Goal: Task Accomplishment & Management: Use online tool/utility

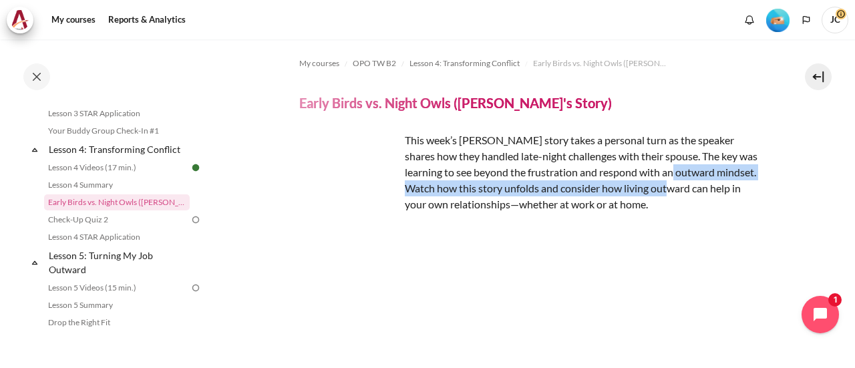
scroll to position [759, 0]
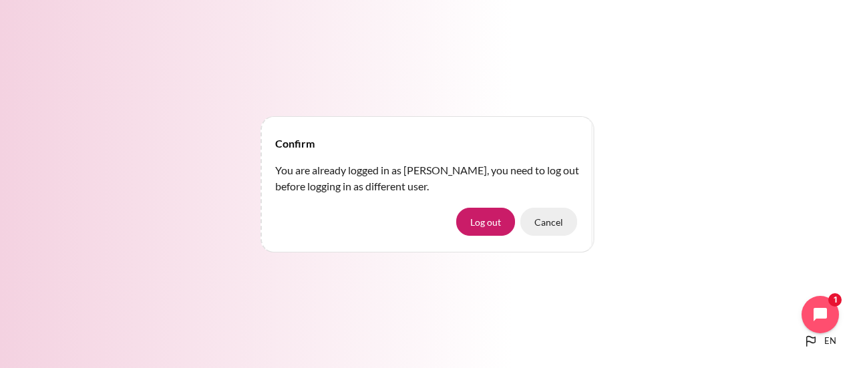
click at [533, 228] on button "Cancel" at bounding box center [548, 222] width 57 height 28
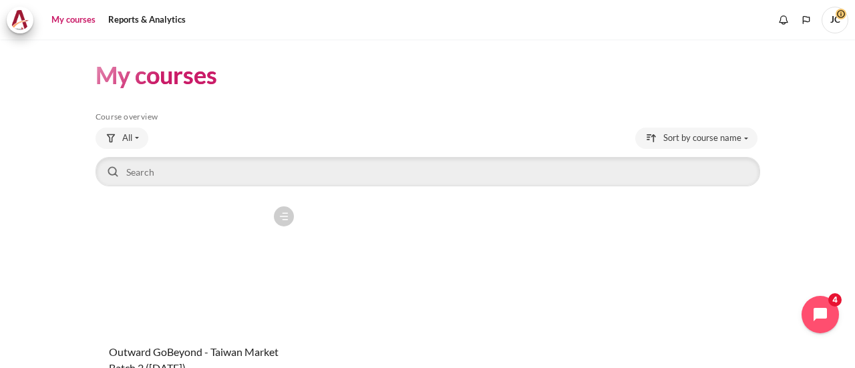
click at [222, 268] on figure "Content" at bounding box center [199, 267] width 206 height 134
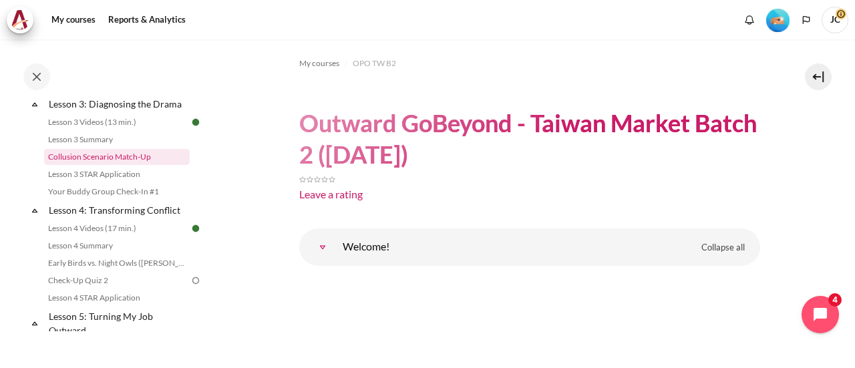
scroll to position [468, 0]
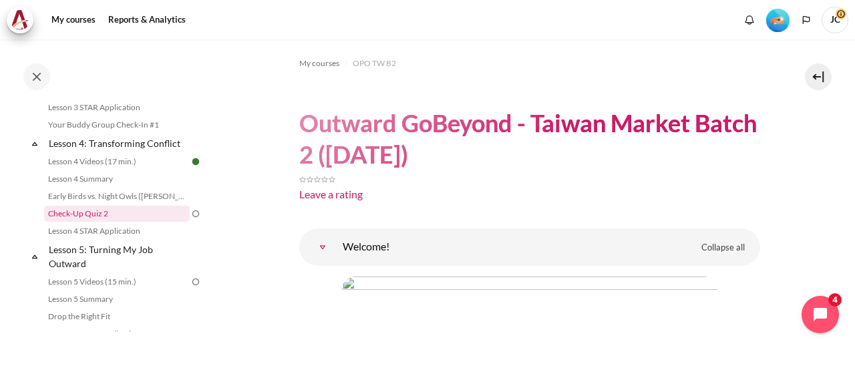
click at [120, 222] on link "Check-Up Quiz 2" at bounding box center [117, 214] width 146 height 16
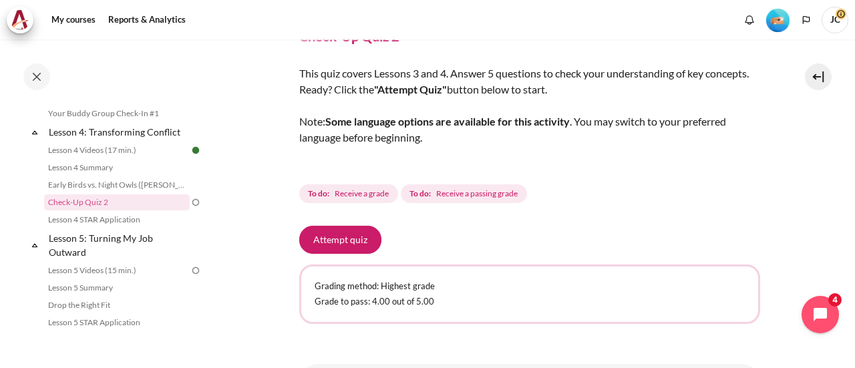
scroll to position [134, 0]
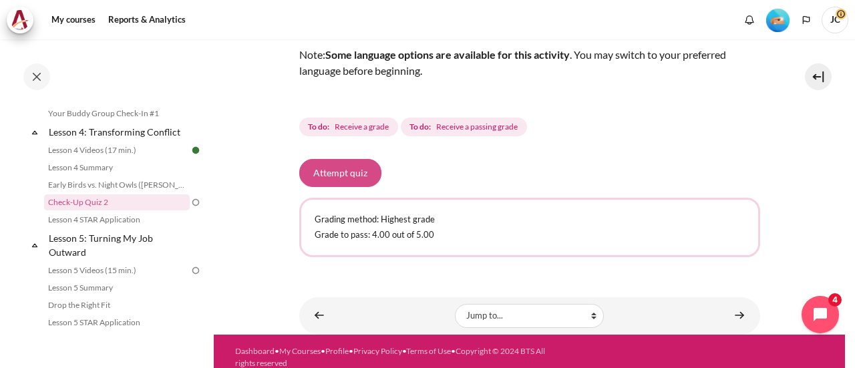
click at [355, 180] on button "Attempt quiz" at bounding box center [340, 173] width 82 height 28
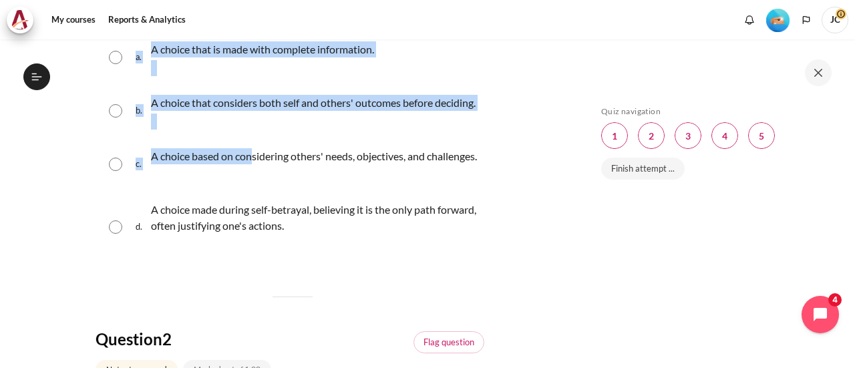
scroll to position [334, 0]
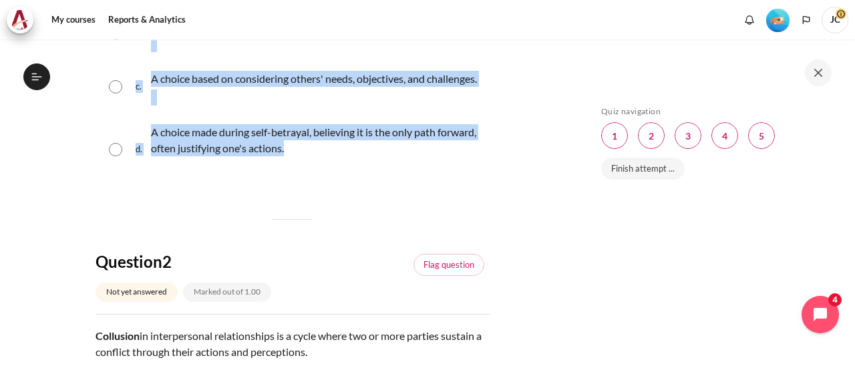
drag, startPoint x: 96, startPoint y: 69, endPoint x: 330, endPoint y: 182, distance: 259.9
click at [330, 182] on div "Question text What is a "false choice" in decision-making? Question 1 Answer a.…" at bounding box center [293, 59] width 394 height 256
copy div "What is a "false choice" in decision-making? Question 1 Answer a. A choice that…"
click at [138, 184] on div "d. A choice made during self-betrayal, believing it is the only path forward, o…" at bounding box center [293, 149] width 394 height 69
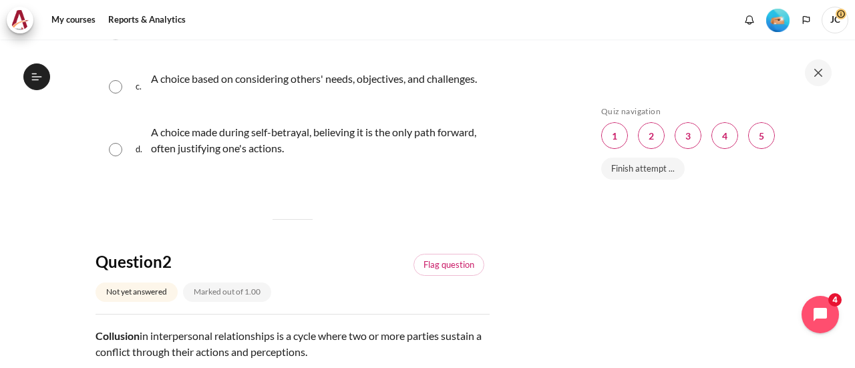
click at [116, 156] on input "Content" at bounding box center [115, 149] width 13 height 13
radio input "true"
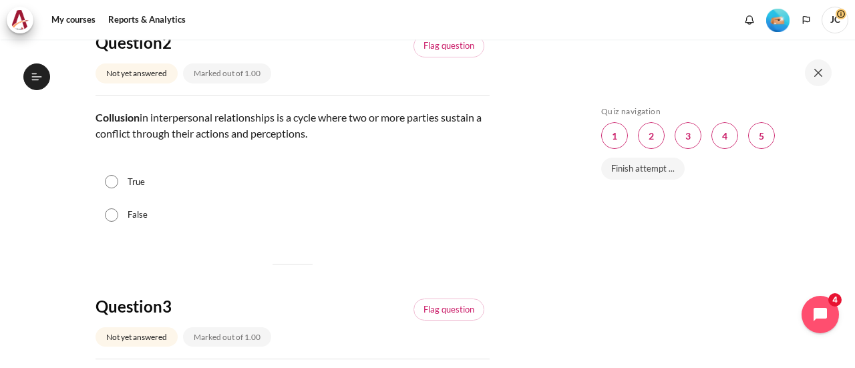
scroll to position [601, 0]
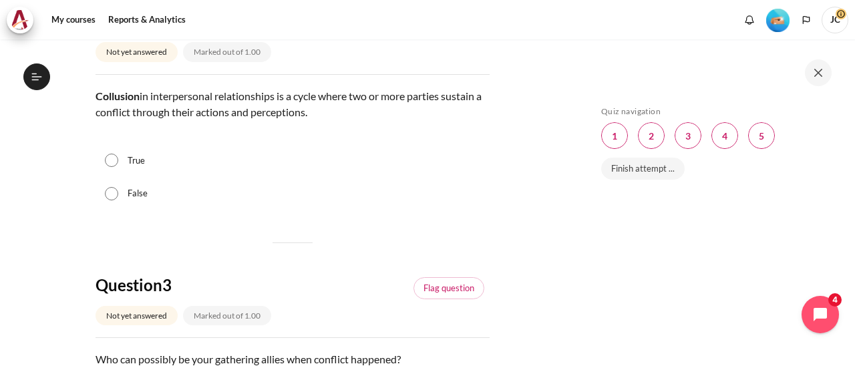
drag, startPoint x: 95, startPoint y: 127, endPoint x: 317, endPoint y: 142, distance: 222.9
click at [317, 120] on p "Collusion in interpersonal relationships is a cycle where two or more parties s…" at bounding box center [293, 104] width 394 height 32
copy p "Collusion in interpersonal relationships is a cycle where two or more parties s…"
click at [122, 178] on div "True" at bounding box center [293, 160] width 394 height 33
click at [112, 167] on input "True" at bounding box center [111, 160] width 13 height 13
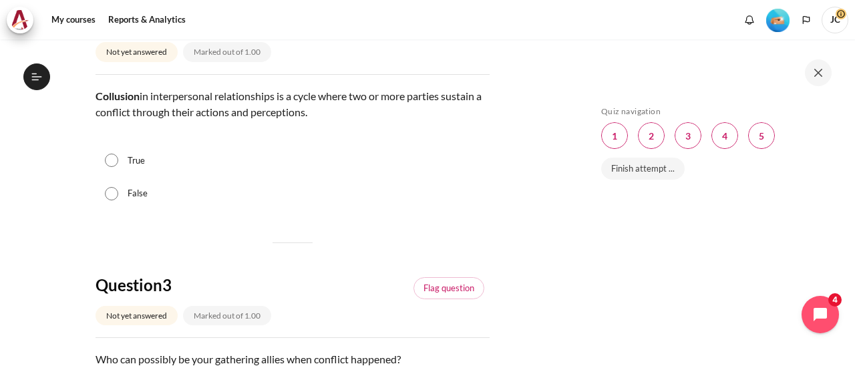
radio input "true"
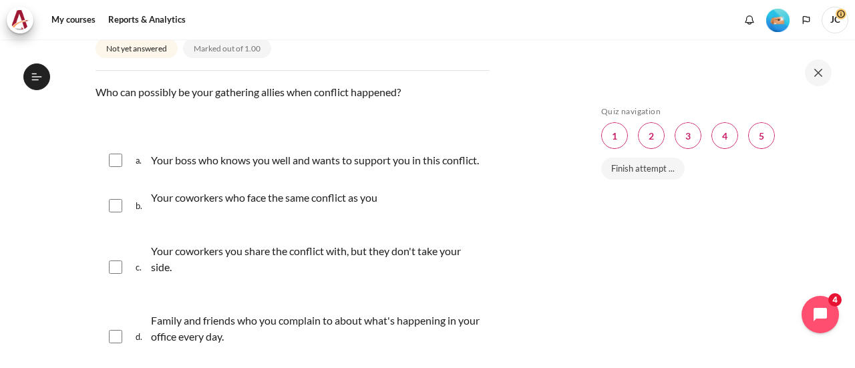
scroll to position [935, 0]
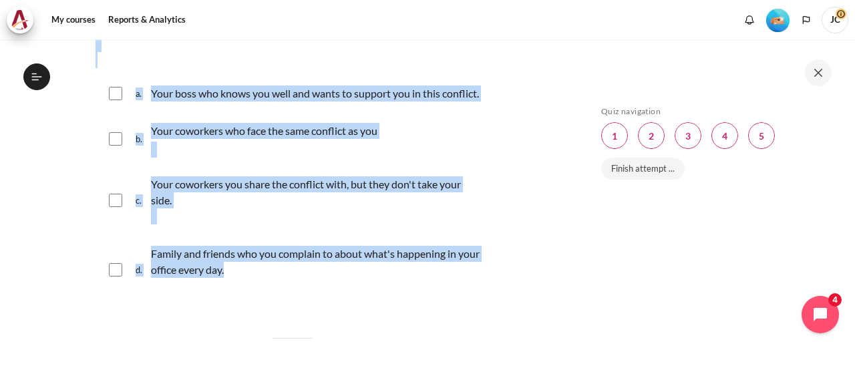
drag, startPoint x: 96, startPoint y: 55, endPoint x: 258, endPoint y: 315, distance: 306.3
click at [258, 306] on div "Question text Who can possibly be your gathering allies when conflict happened?…" at bounding box center [293, 161] width 394 height 289
copy div "Who can possibly be your gathering allies when conflict happened? Question 3 An…"
click at [319, 102] on p "Your boss who knows you well and wants to support you in this conflict." at bounding box center [315, 93] width 328 height 16
checkbox input "true"
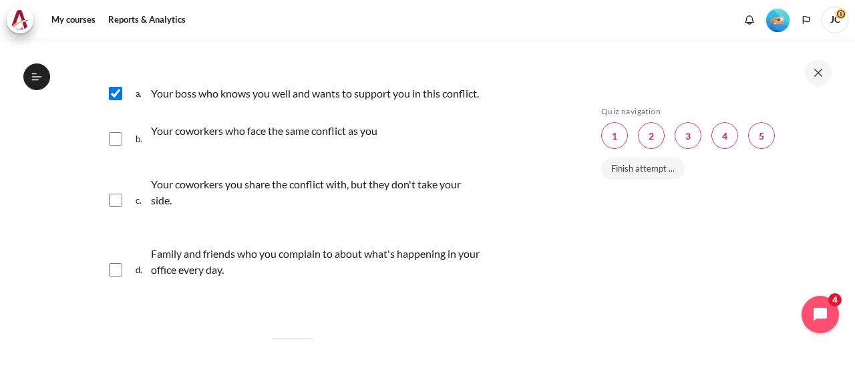
click at [122, 146] on input "Content" at bounding box center [115, 138] width 13 height 13
checkbox input "true"
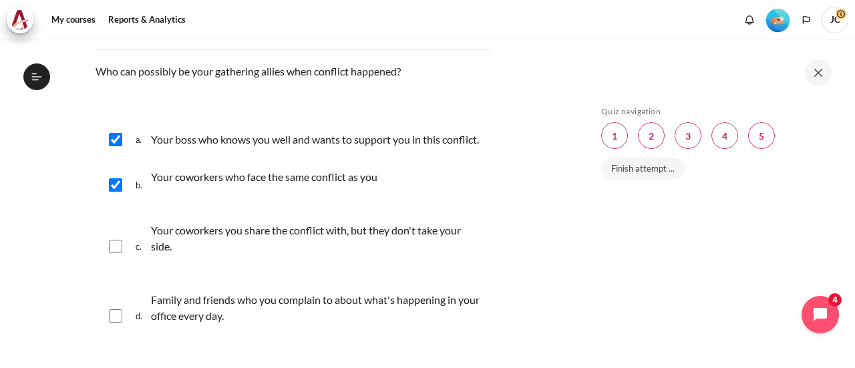
scroll to position [868, 0]
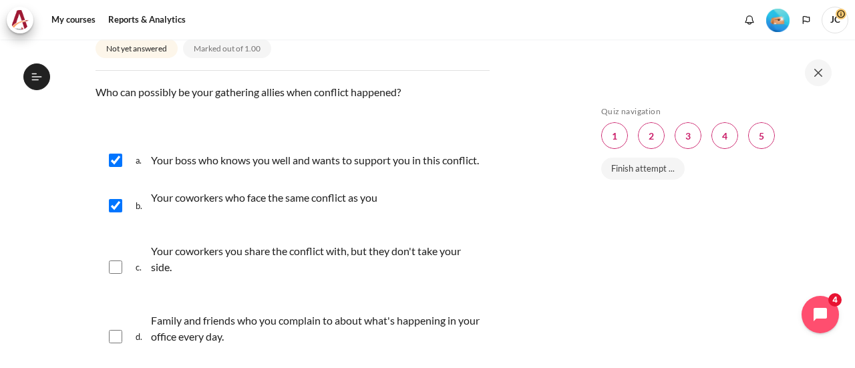
click at [117, 167] on input "Content" at bounding box center [115, 160] width 13 height 13
checkbox input "false"
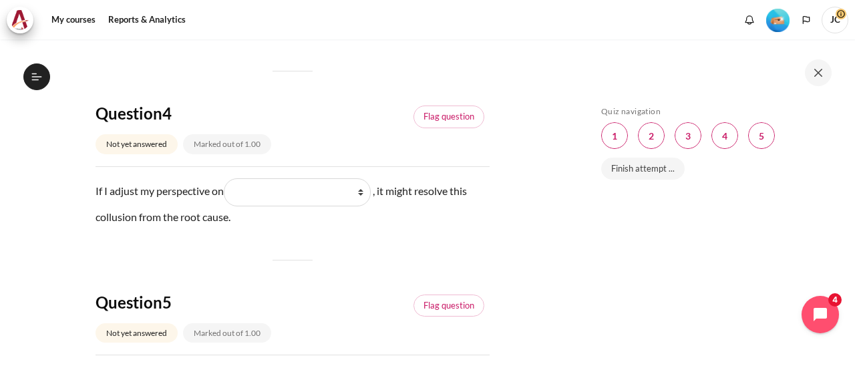
scroll to position [1269, 0]
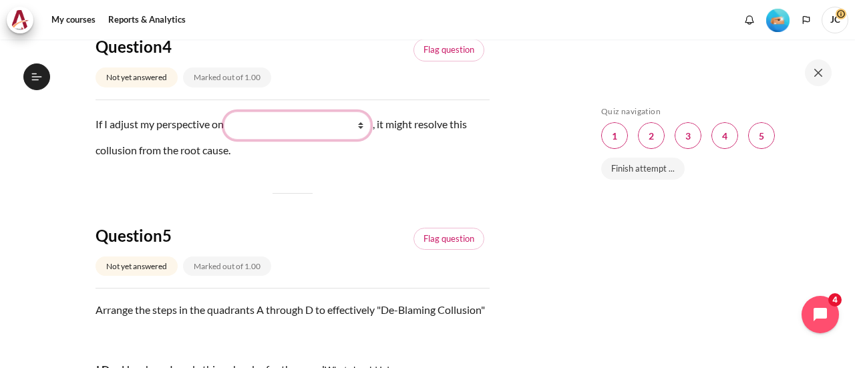
click at [365, 140] on select "What I do (我做了什么) What they see and feel (他们看到什么) What I see and feel about wha…" at bounding box center [297, 126] width 147 height 28
click at [362, 140] on select "What I do (我做了什么) What they see and feel (他们看到什么) What I see and feel about wha…" at bounding box center [297, 126] width 147 height 28
select select "1"
click at [226, 140] on select "What I do (我做了什么) What they see and feel (他们看到什么) What I see and feel about wha…" at bounding box center [297, 126] width 147 height 28
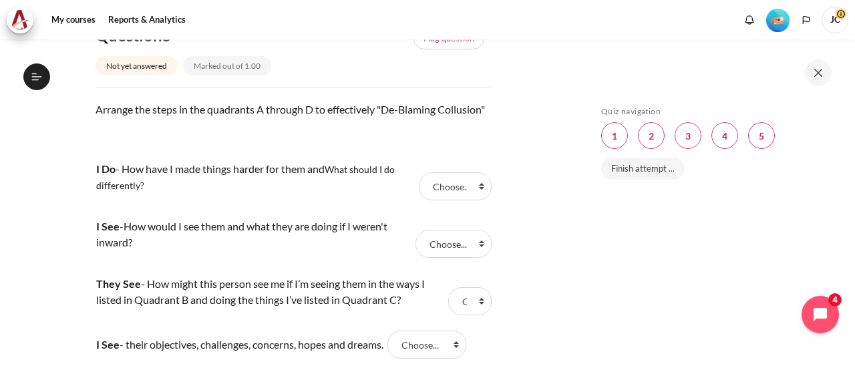
scroll to position [1536, 0]
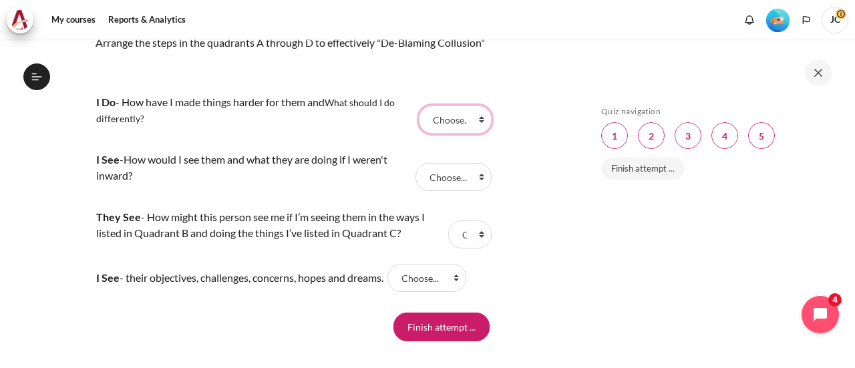
click at [462, 134] on select "Choose... C B A D" at bounding box center [455, 120] width 72 height 28
drag, startPoint x: 96, startPoint y: 92, endPoint x: 150, endPoint y: 105, distance: 55.1
click at [150, 67] on p "Arrange the steps in the quadrants A through D to effectively "De-Blaming Collu…" at bounding box center [293, 51] width 394 height 32
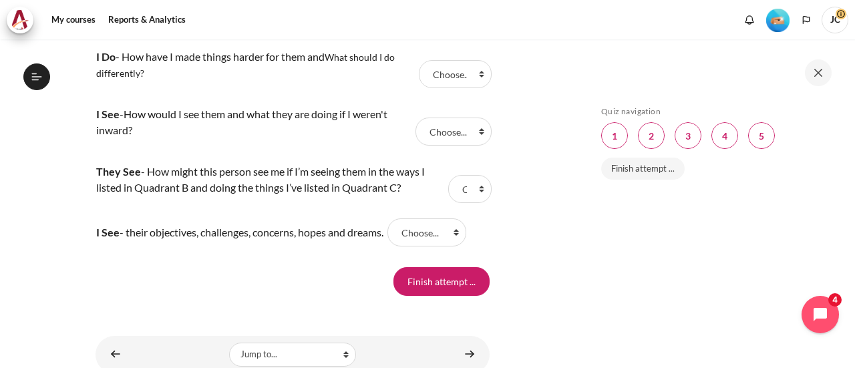
scroll to position [1603, 0]
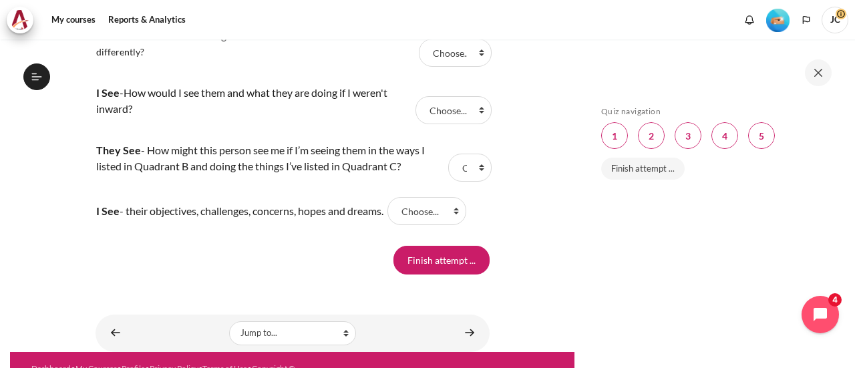
click at [235, 139] on td "I See - How would I see them and what they are doing if I weren't inward?" at bounding box center [254, 109] width 317 height 57
click at [470, 182] on select "Choose... C B A D" at bounding box center [469, 168] width 43 height 28
select select "4"
click at [448, 182] on select "Choose... C B A D" at bounding box center [469, 168] width 43 height 28
click at [458, 225] on select "Choose... C B A D" at bounding box center [426, 211] width 79 height 28
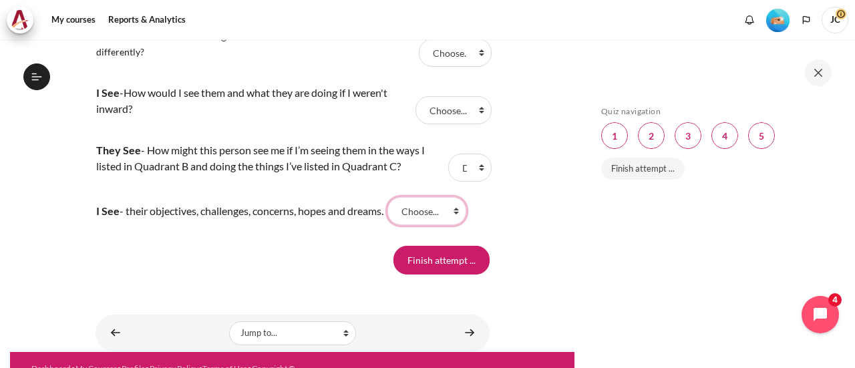
select select "3"
click at [399, 225] on select "Choose... C B A D" at bounding box center [426, 211] width 79 height 28
click at [469, 124] on select "Choose... C B A D" at bounding box center [452, 110] width 75 height 28
select select "2"
click at [415, 124] on select "Choose... C B A D" at bounding box center [452, 110] width 75 height 28
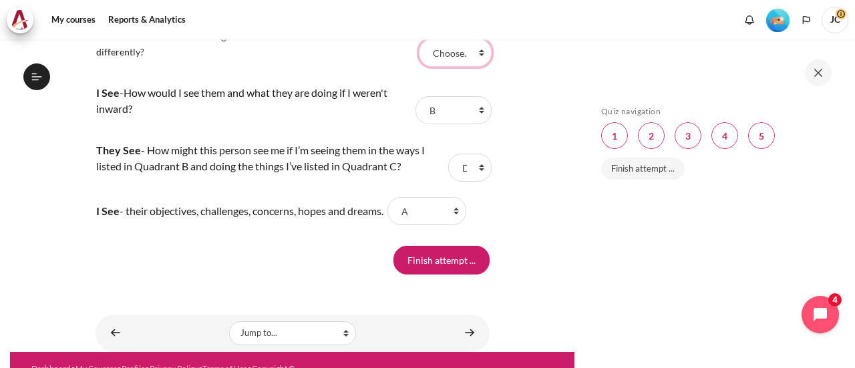
click at [470, 67] on select "Choose... C B A D" at bounding box center [455, 53] width 72 height 28
select select "1"
click at [419, 67] on select "Choose... C B A D" at bounding box center [455, 53] width 72 height 28
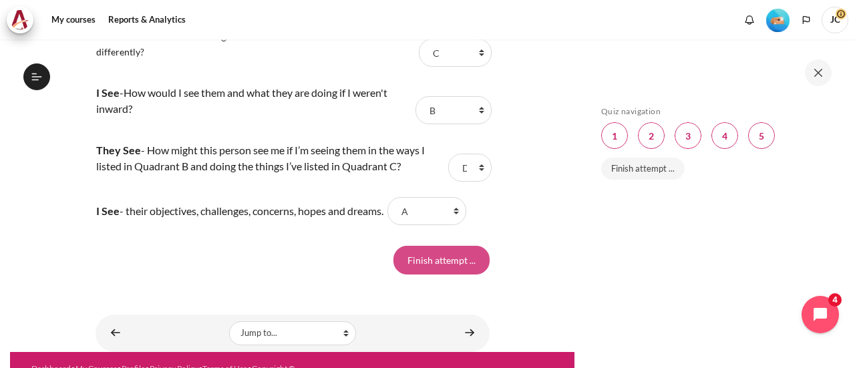
click at [463, 274] on input "Finish attempt ..." at bounding box center [441, 260] width 96 height 28
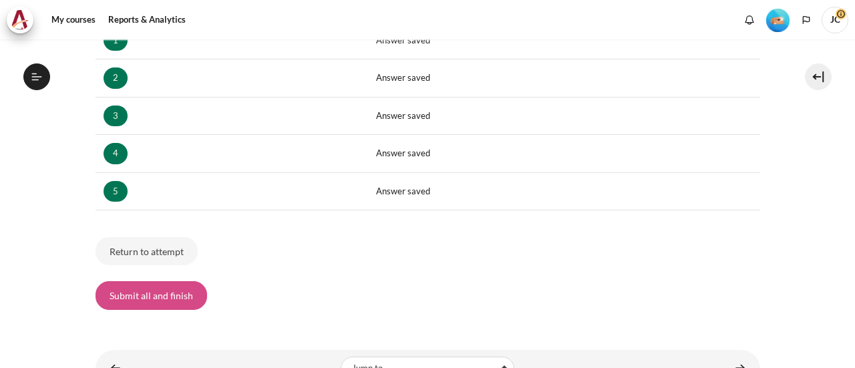
scroll to position [479, 0]
click at [164, 297] on button "Submit all and finish" at bounding box center [152, 295] width 112 height 28
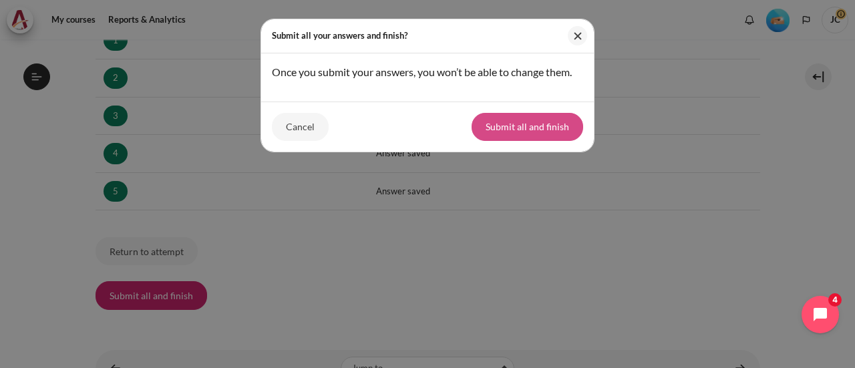
click at [522, 132] on button "Submit all and finish" at bounding box center [528, 127] width 112 height 28
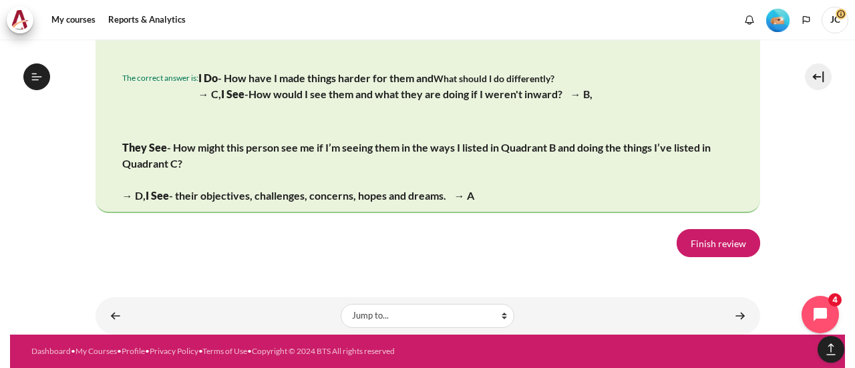
scroll to position [2732, 0]
click at [689, 246] on link "Finish review" at bounding box center [718, 243] width 83 height 28
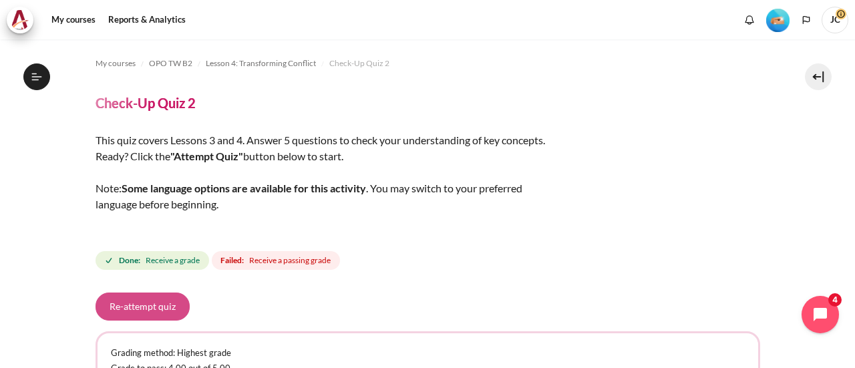
click at [160, 305] on button "Re-attempt quiz" at bounding box center [143, 307] width 94 height 28
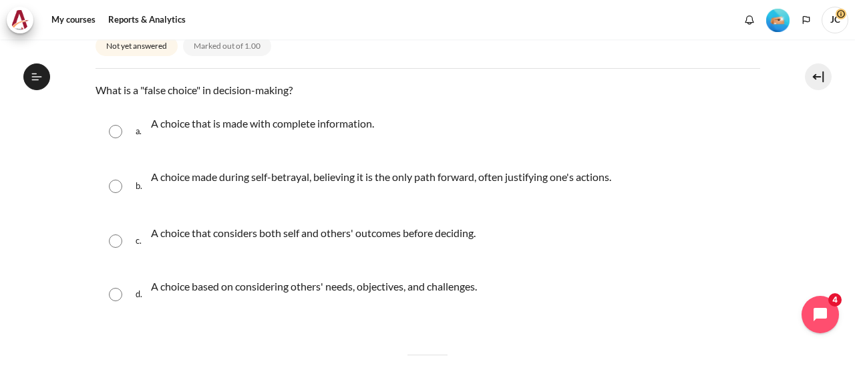
scroll to position [200, 0]
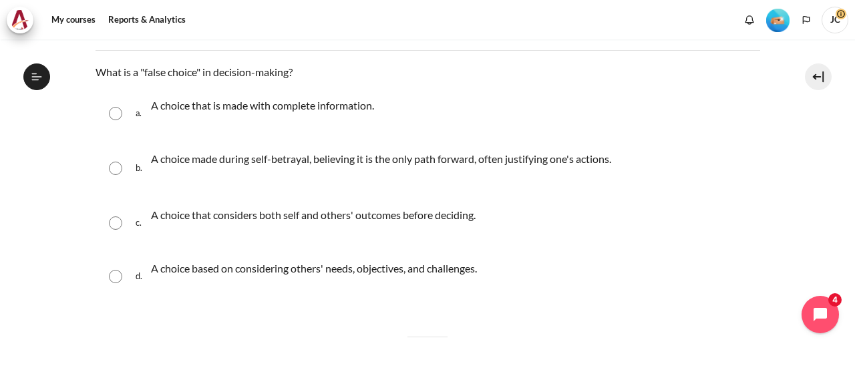
click at [174, 272] on p "A choice based on considering others' needs, objectives, and challenges." at bounding box center [314, 268] width 326 height 16
radio input "true"
drag, startPoint x: 96, startPoint y: 73, endPoint x: 503, endPoint y: 272, distance: 453.4
click at [503, 272] on div "Question text What is a "false choice" in decision-making? Question 1 Answer a.…" at bounding box center [428, 198] width 665 height 268
copy div "What is a "false choice" in decision-making? Question 1 Answer a. A choice that…"
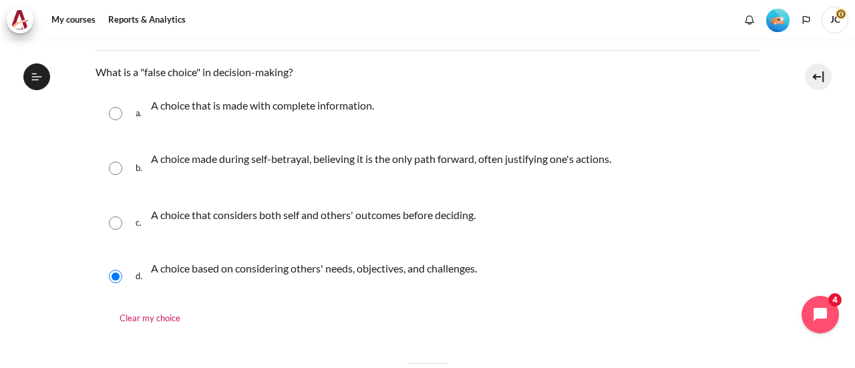
click at [194, 159] on p "A choice made during self-betrayal, believing it is the only path forward, ofte…" at bounding box center [381, 159] width 460 height 16
radio input "true"
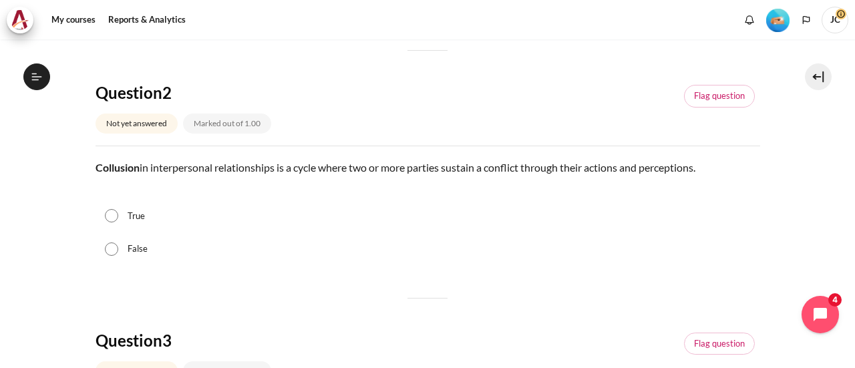
scroll to position [534, 0]
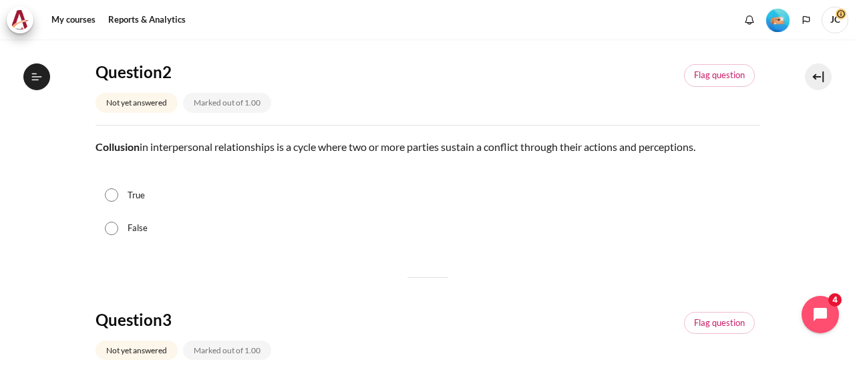
click at [140, 189] on label "True" at bounding box center [136, 195] width 17 height 13
click at [118, 189] on input "True" at bounding box center [111, 194] width 13 height 13
radio input "true"
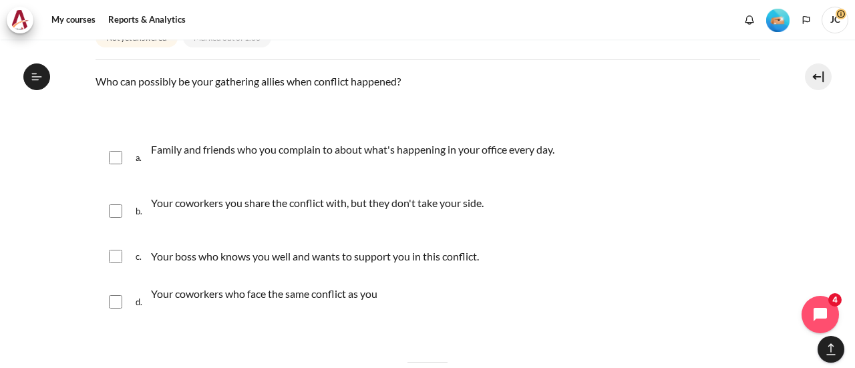
scroll to position [868, 0]
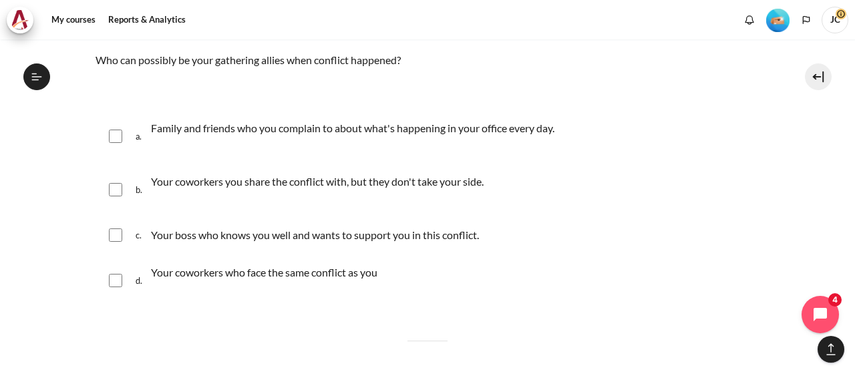
click at [173, 130] on p "Family and friends who you complain to about what's happening in your office ev…" at bounding box center [352, 128] width 403 height 16
checkbox input "true"
click at [209, 240] on p "Your boss who knows you well and wants to support you in this conflict." at bounding box center [315, 235] width 328 height 16
checkbox input "true"
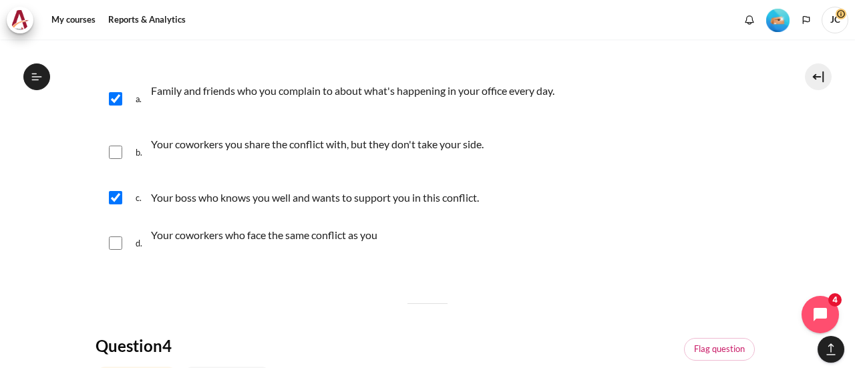
scroll to position [935, 0]
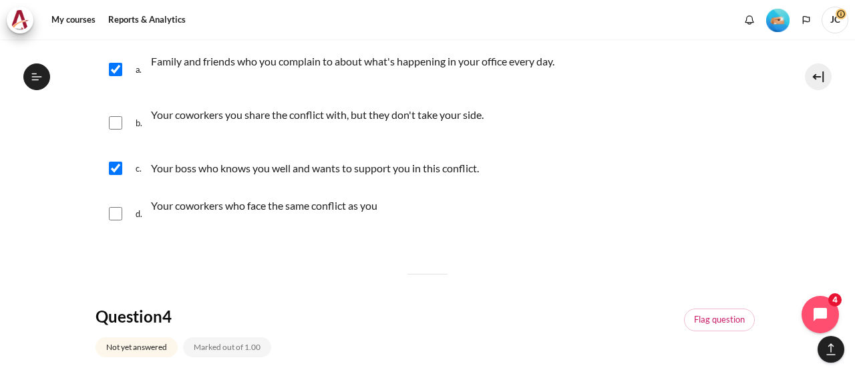
click at [186, 204] on p "Your coworkers who face the same conflict as you" at bounding box center [264, 206] width 226 height 16
checkbox input "true"
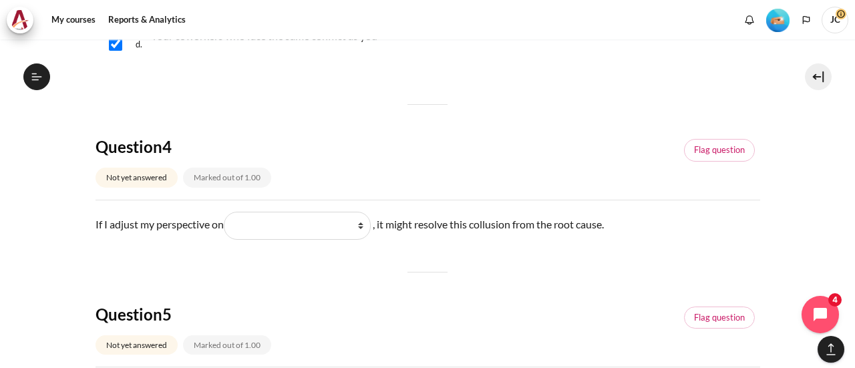
scroll to position [1135, 0]
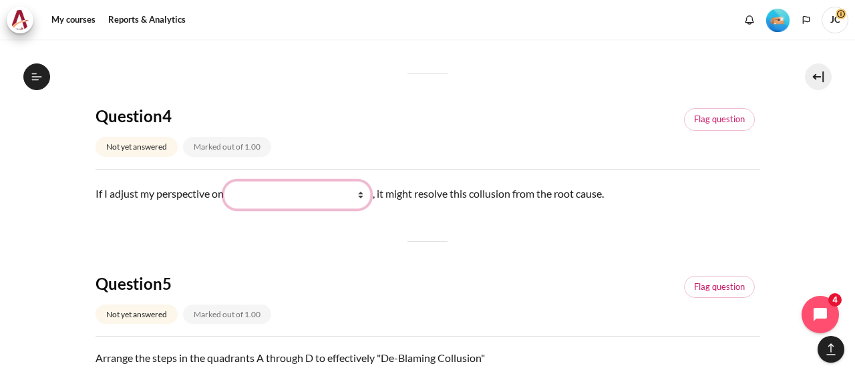
click at [367, 194] on select "What they see and feel (他们看到什么) What I see and feel about what they do (我看到什么) …" at bounding box center [297, 195] width 147 height 28
click at [226, 181] on select "What they see and feel (他们看到什么) What I see and feel about what they do (我看到什么) …" at bounding box center [297, 195] width 147 height 28
click at [369, 193] on select "What they see and feel (他们看到什么) What I see and feel about what they do (我看到什么) …" at bounding box center [297, 195] width 147 height 28
click at [226, 181] on select "What they see and feel (他们看到什么) What I see and feel about what they do (我看到什么) …" at bounding box center [297, 195] width 147 height 28
click at [367, 195] on select "What they see and feel (他们看到什么) What I see and feel about what they do (我看到什么) …" at bounding box center [297, 195] width 147 height 28
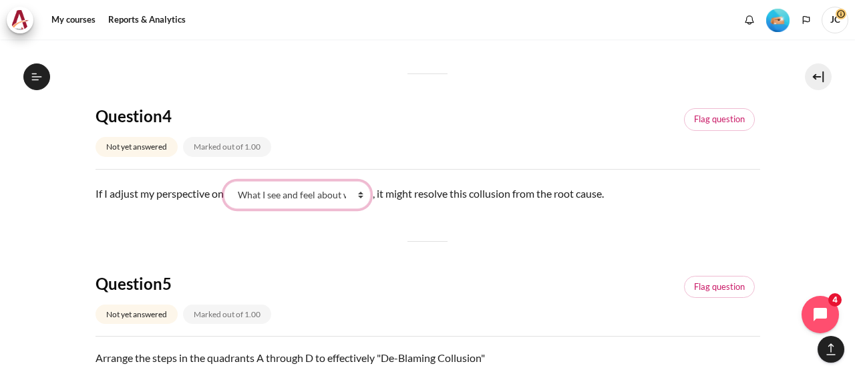
click at [226, 181] on select "What they see and feel (他们看到什么) What I see and feel about what they do (我看到什么) …" at bounding box center [297, 195] width 147 height 28
click at [362, 200] on select "What they see and feel (他们看到什么) What I see and feel about what they do (我看到什么) …" at bounding box center [297, 195] width 147 height 28
select select "1"
click at [226, 181] on select "What they see and feel (他们看到什么) What I see and feel about what they do (我看到什么) …" at bounding box center [297, 195] width 147 height 28
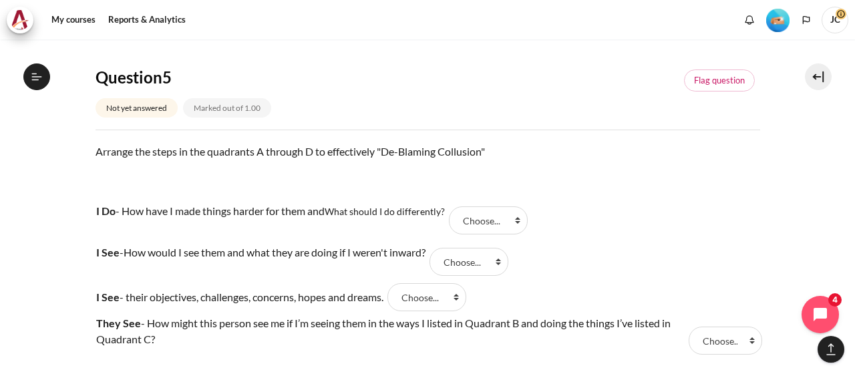
scroll to position [1403, 0]
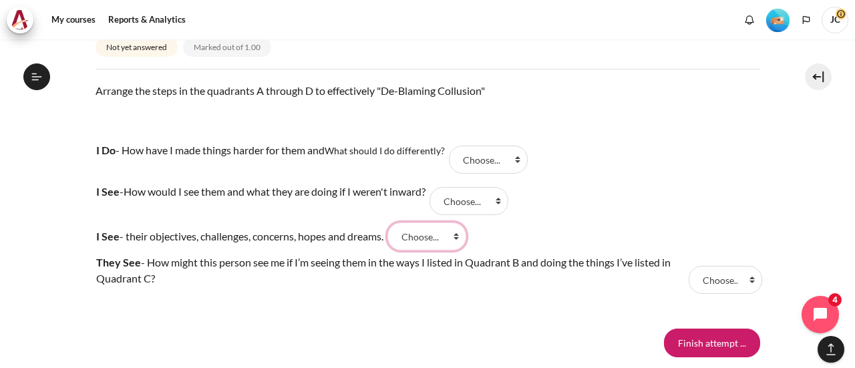
click at [460, 244] on select "Choose... C A B D" at bounding box center [426, 236] width 79 height 28
select select "2"
click at [399, 222] on select "Choose... C A B D" at bounding box center [426, 236] width 79 height 28
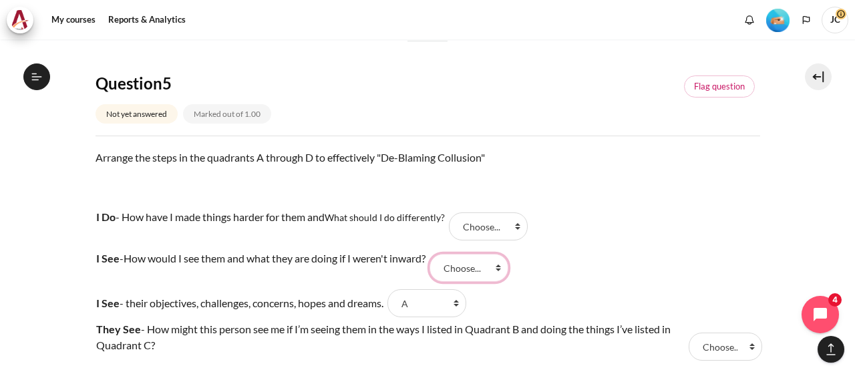
click at [508, 275] on select "Choose... C A B D" at bounding box center [468, 268] width 79 height 28
select select "3"
click at [442, 254] on select "Choose... C A B D" at bounding box center [468, 268] width 79 height 28
click at [495, 232] on select "Choose... C A B D" at bounding box center [488, 226] width 79 height 28
click at [649, 234] on tr "I Do - How have I made things harder for them and What should I do differently?…" at bounding box center [428, 226] width 665 height 41
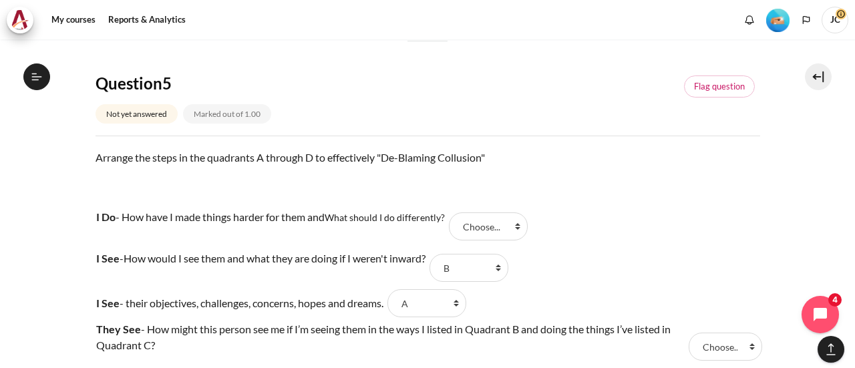
scroll to position [1403, 0]
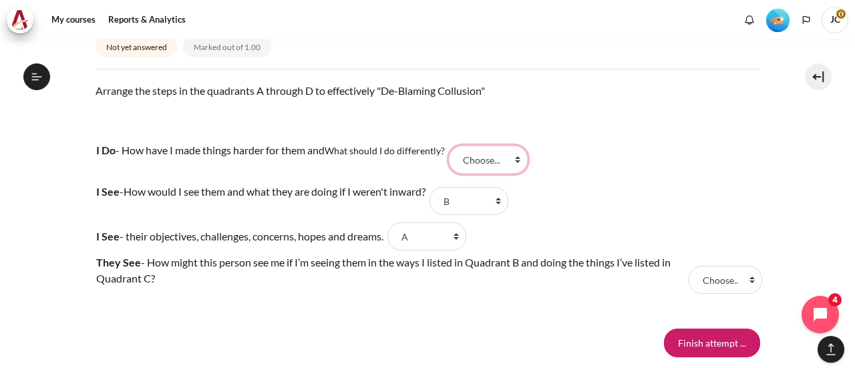
click at [493, 164] on select "Choose... C A B D" at bounding box center [488, 160] width 79 height 28
select select "1"
click at [452, 146] on select "Choose... C A B D" at bounding box center [488, 160] width 79 height 28
click at [712, 274] on select "Choose... C A B D" at bounding box center [725, 280] width 73 height 28
select select "4"
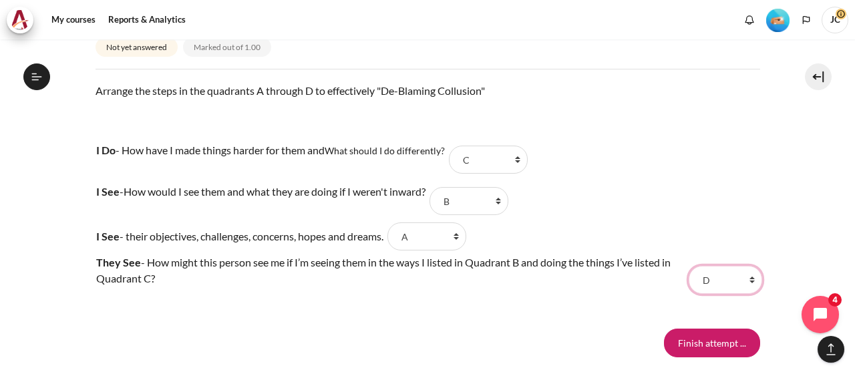
click at [689, 266] on select "Choose... C A B D" at bounding box center [725, 280] width 73 height 28
click at [625, 212] on tr "I See - How would I see them and what they are doing if I weren't inward? Answe…" at bounding box center [428, 200] width 665 height 41
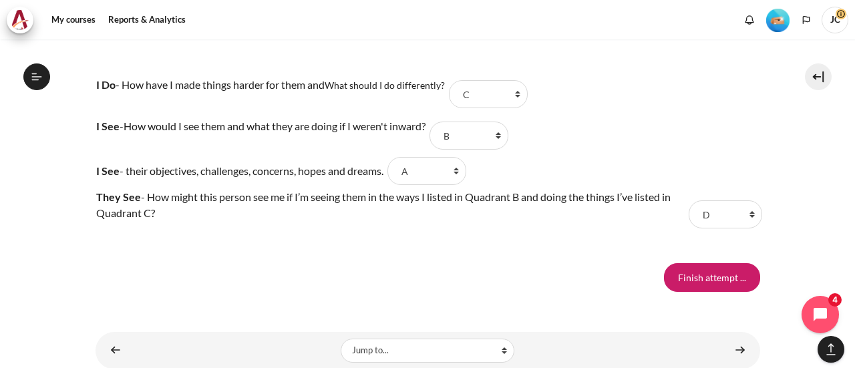
scroll to position [1469, 0]
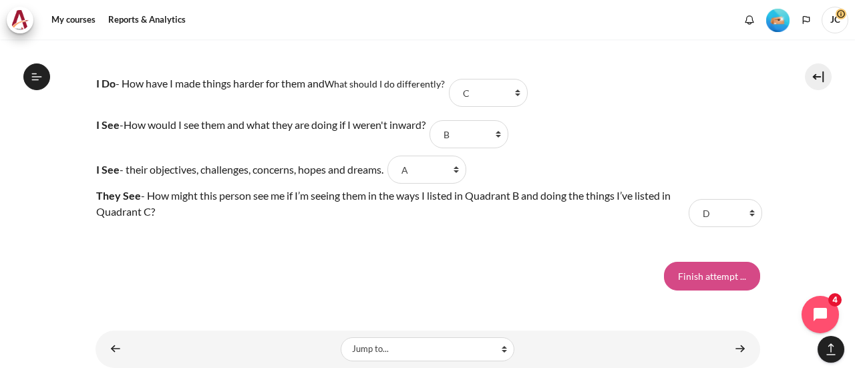
click at [705, 277] on input "Finish attempt ..." at bounding box center [712, 276] width 96 height 28
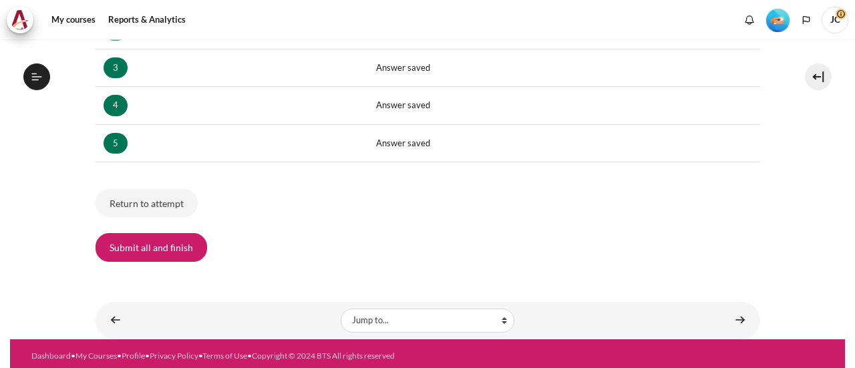
scroll to position [317, 0]
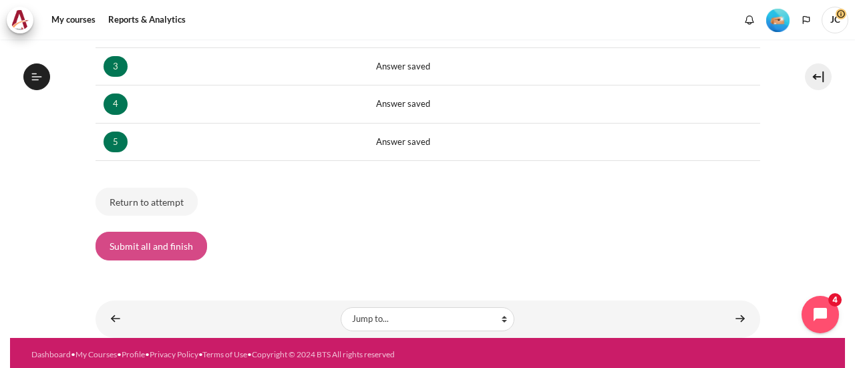
click at [172, 248] on button "Submit all and finish" at bounding box center [152, 246] width 112 height 28
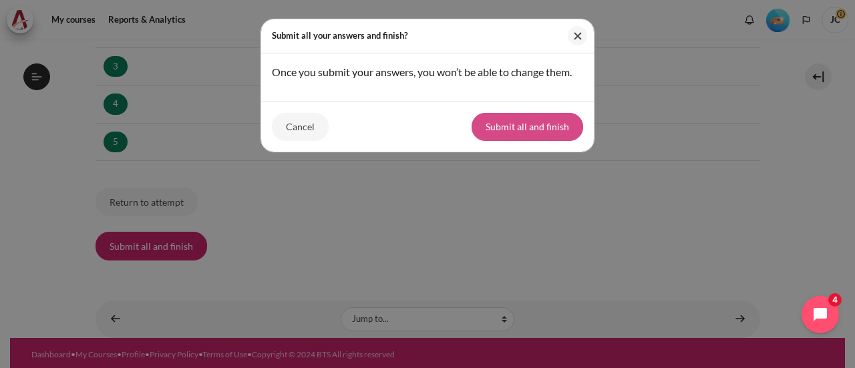
click at [564, 134] on button "Submit all and finish" at bounding box center [528, 127] width 112 height 28
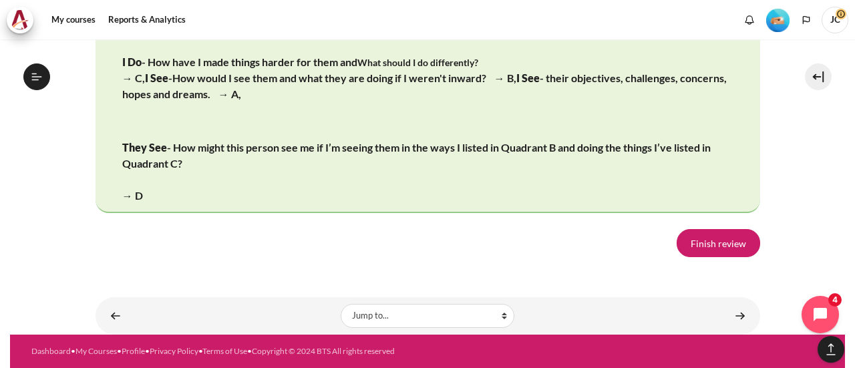
scroll to position [2751, 0]
click at [685, 245] on link "Finish review" at bounding box center [718, 243] width 83 height 28
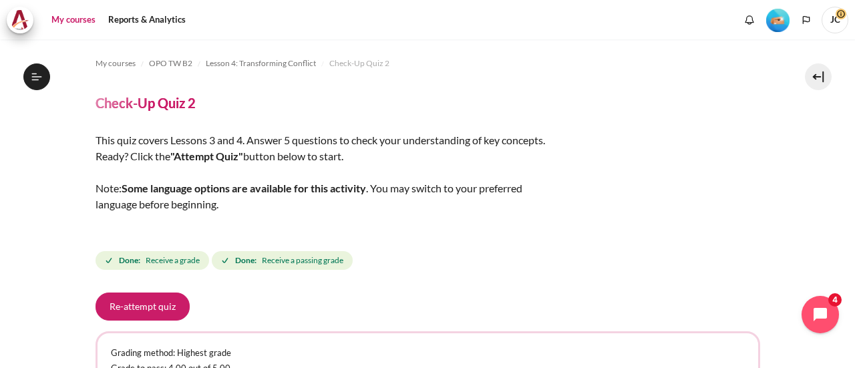
click at [79, 21] on link "My courses" at bounding box center [73, 20] width 53 height 27
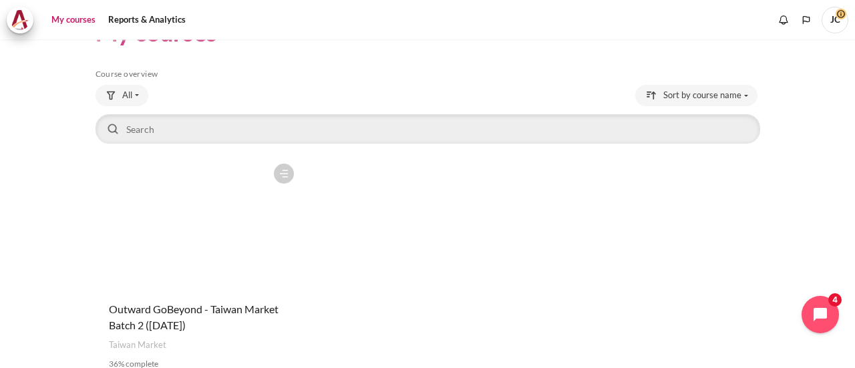
scroll to position [120, 0]
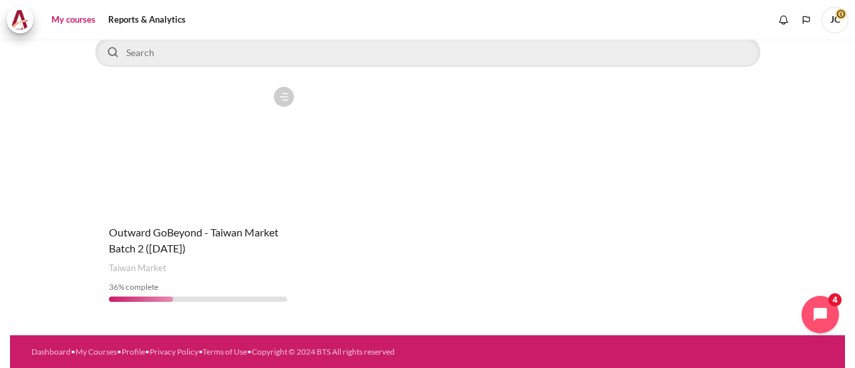
click at [240, 164] on figure "Content" at bounding box center [199, 147] width 206 height 134
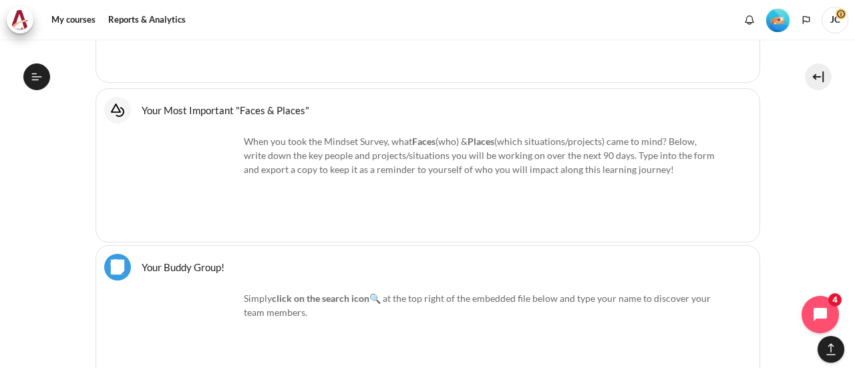
scroll to position [1002, 0]
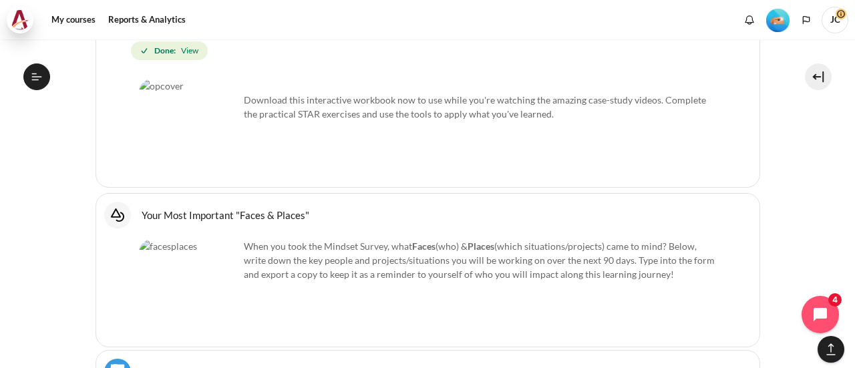
click at [26, 22] on img at bounding box center [20, 20] width 19 height 20
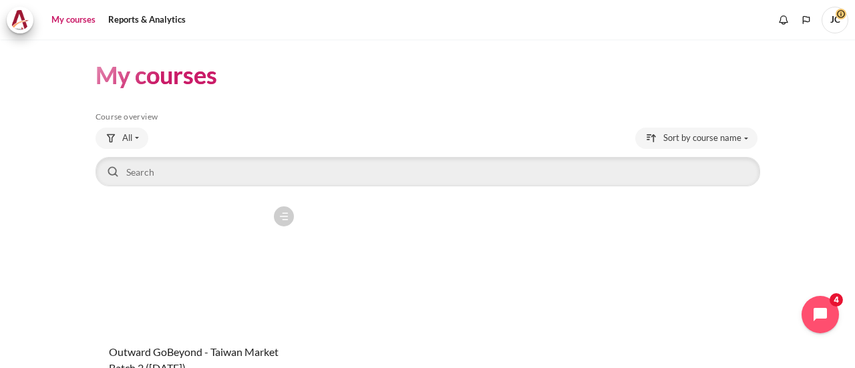
click at [242, 234] on figure "Content" at bounding box center [199, 267] width 206 height 134
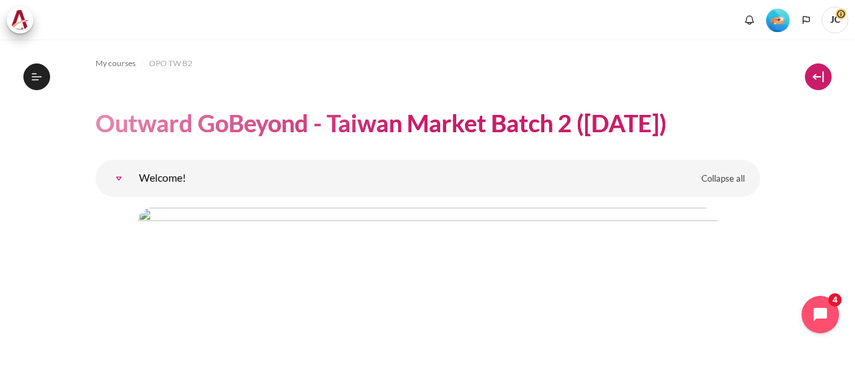
click at [809, 82] on button at bounding box center [818, 76] width 27 height 27
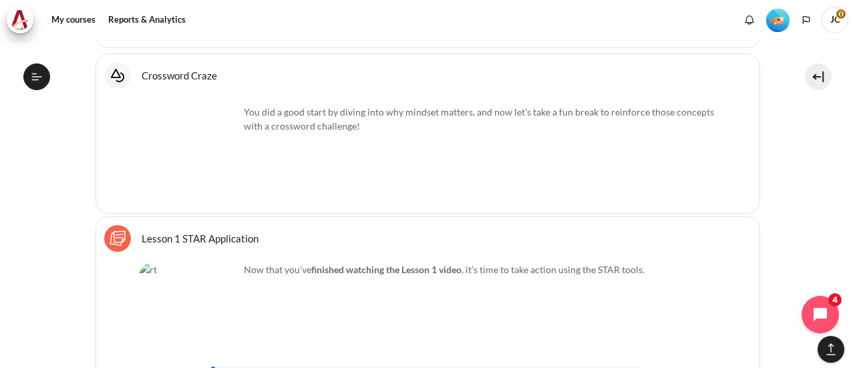
scroll to position [2271, 0]
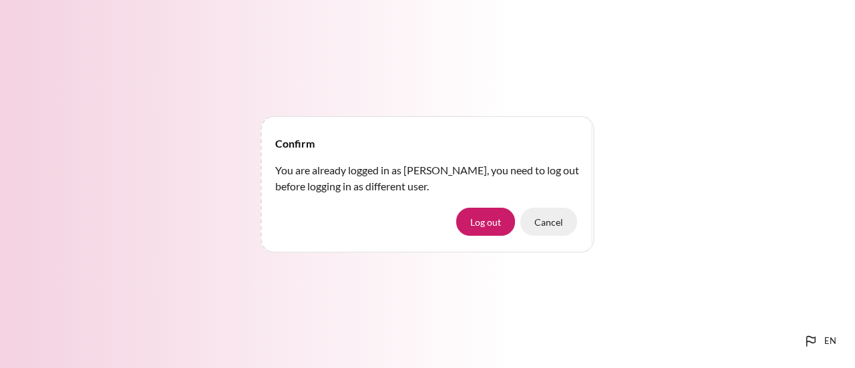
click at [555, 230] on button "Cancel" at bounding box center [548, 222] width 57 height 28
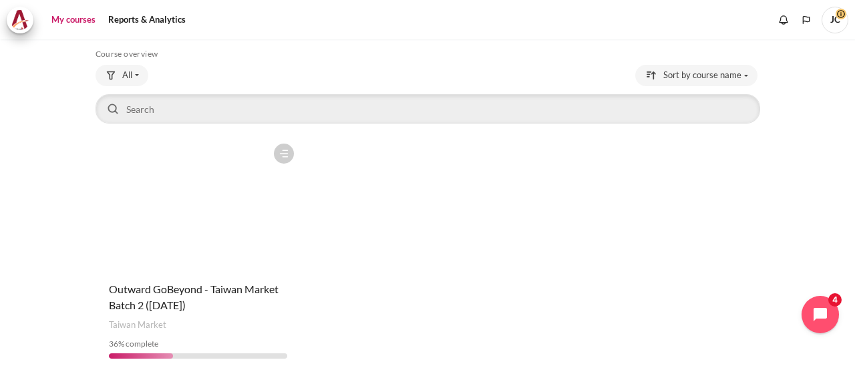
scroll to position [120, 0]
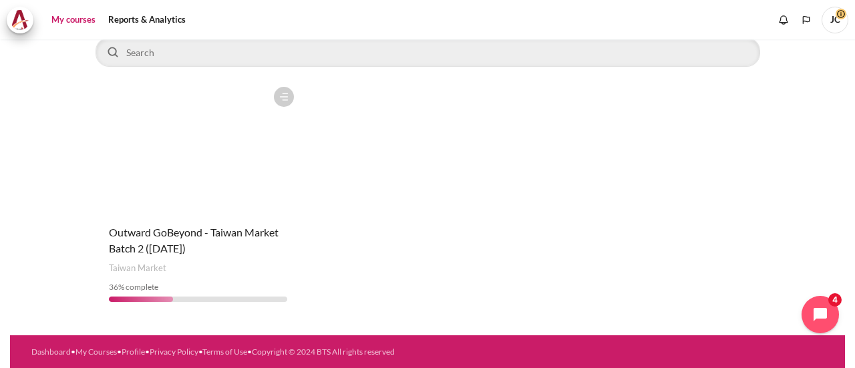
click at [204, 196] on figure "Content" at bounding box center [199, 147] width 206 height 134
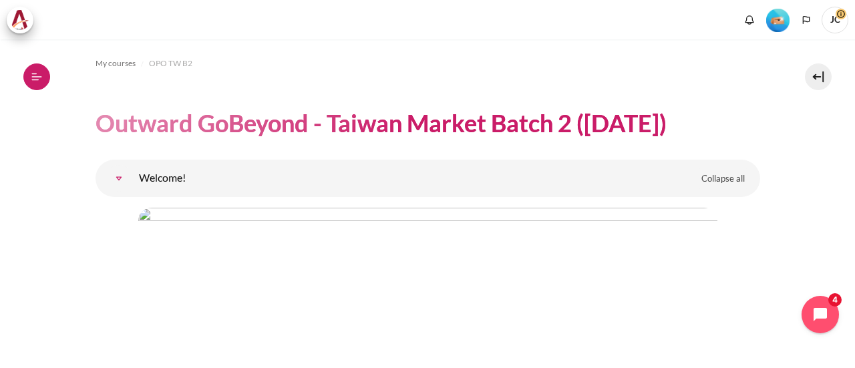
click at [33, 79] on icon at bounding box center [37, 77] width 12 height 12
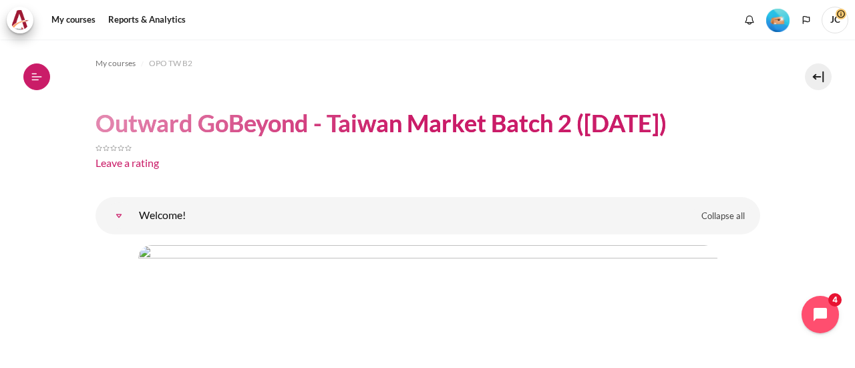
click at [33, 79] on icon at bounding box center [37, 77] width 12 height 12
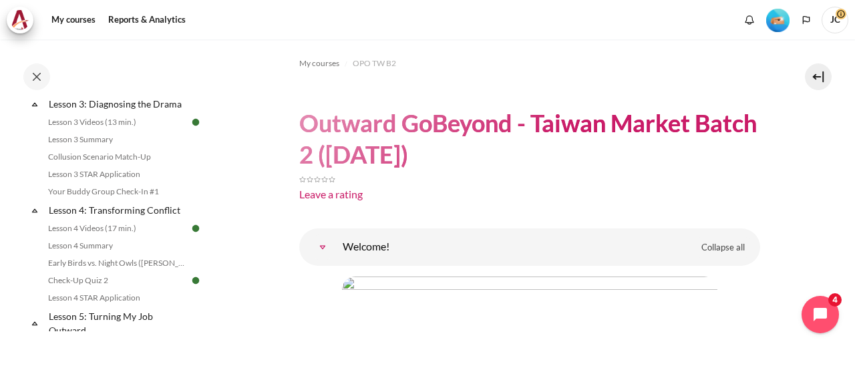
scroll to position [468, 0]
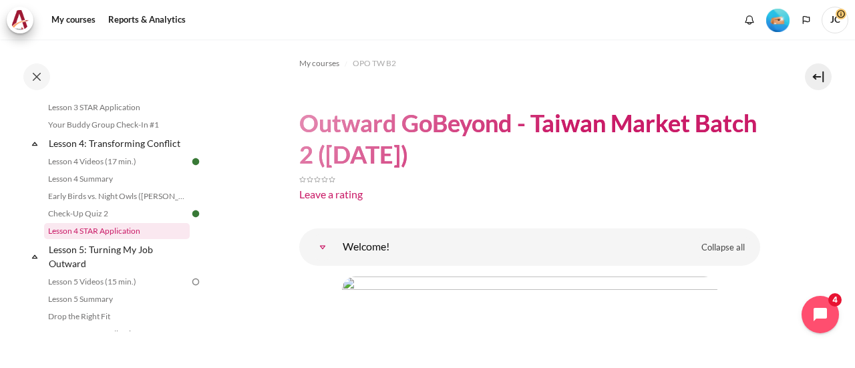
click at [120, 239] on link "Lesson 4 STAR Application" at bounding box center [117, 231] width 146 height 16
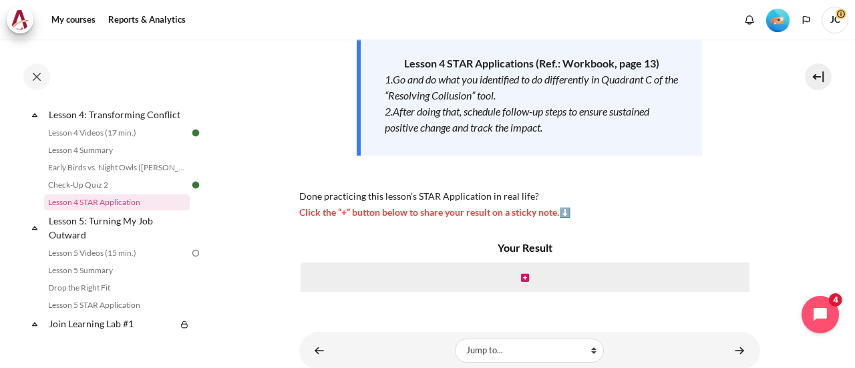
scroll to position [200, 0]
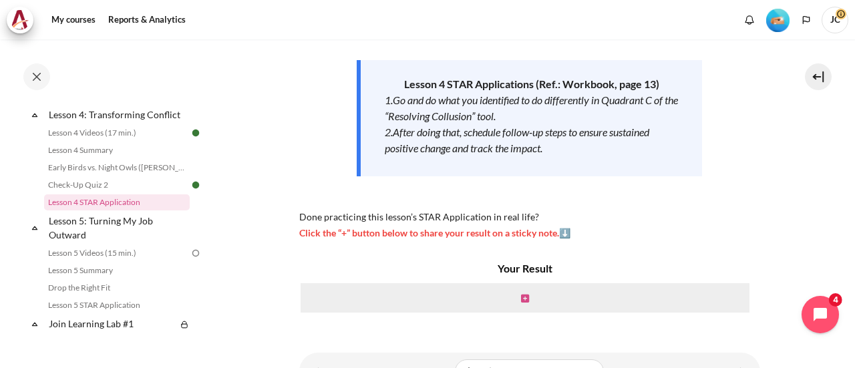
click at [522, 297] on icon "Content" at bounding box center [525, 298] width 8 height 9
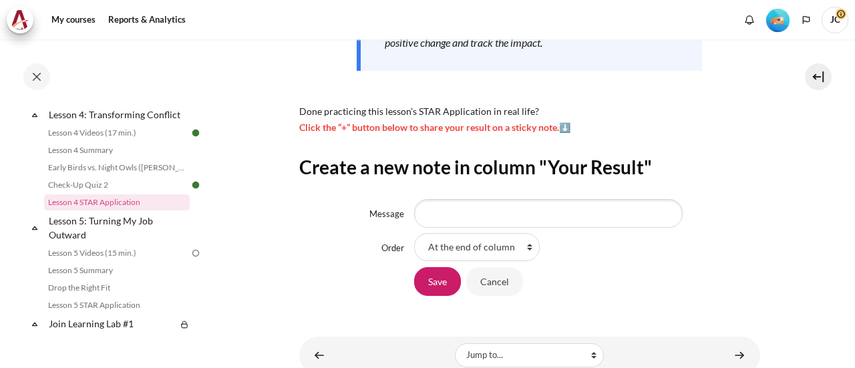
scroll to position [357, 0]
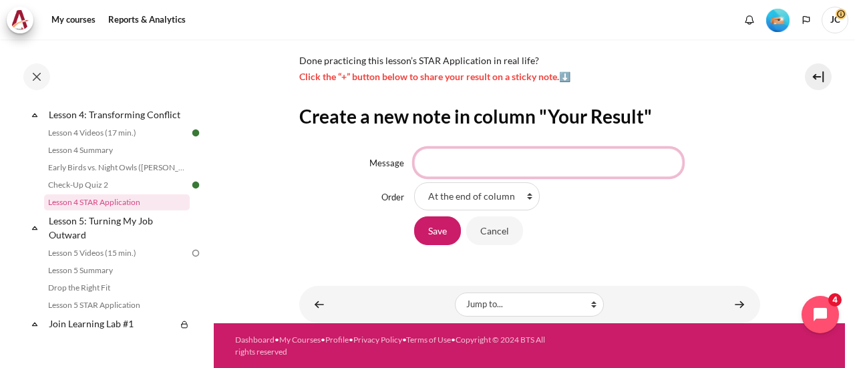
click at [519, 170] on input "Message" at bounding box center [548, 162] width 268 height 28
type input "What They do"
click at [414, 216] on input "Save" at bounding box center [437, 230] width 47 height 28
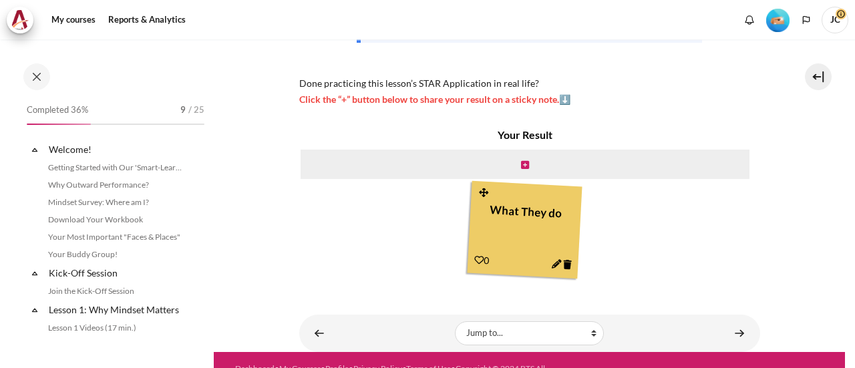
scroll to position [496, 0]
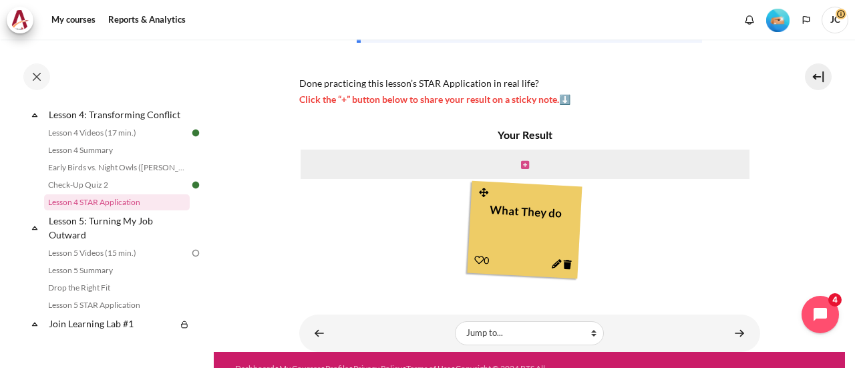
click at [521, 167] on icon "Content" at bounding box center [525, 164] width 8 height 9
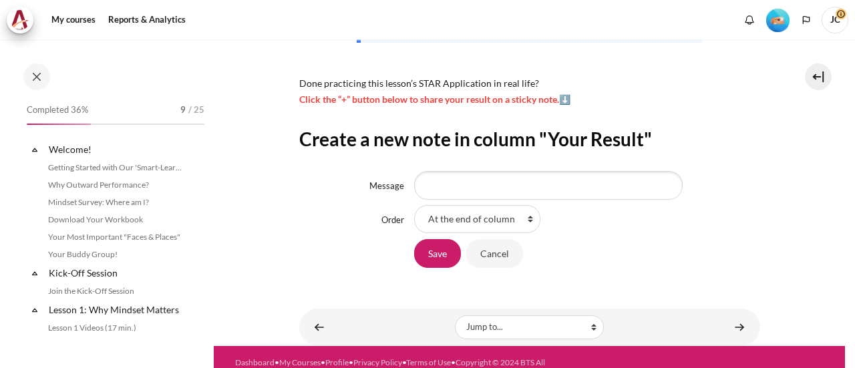
scroll to position [496, 0]
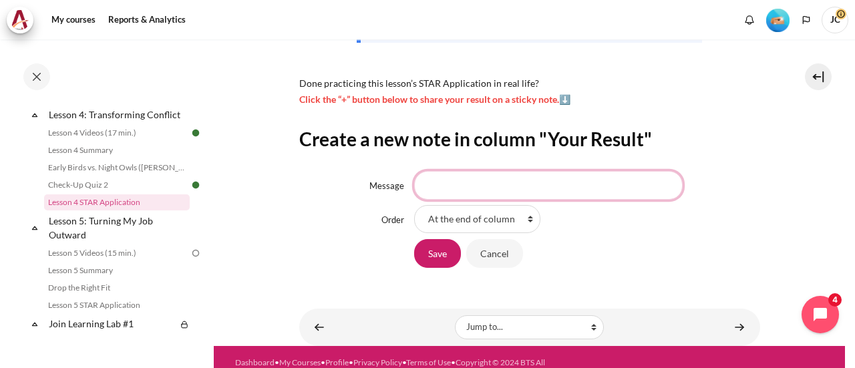
click at [497, 192] on input "Message" at bounding box center [548, 185] width 268 height 28
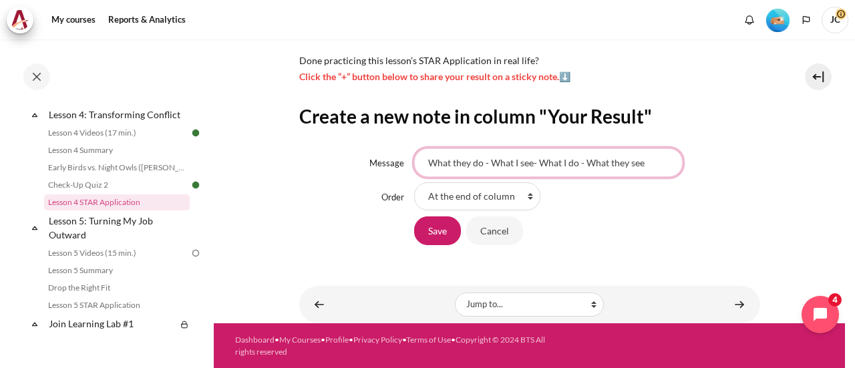
type input "What they do - What I see- What I do - What they see"
click at [414, 216] on input "Save" at bounding box center [437, 230] width 47 height 28
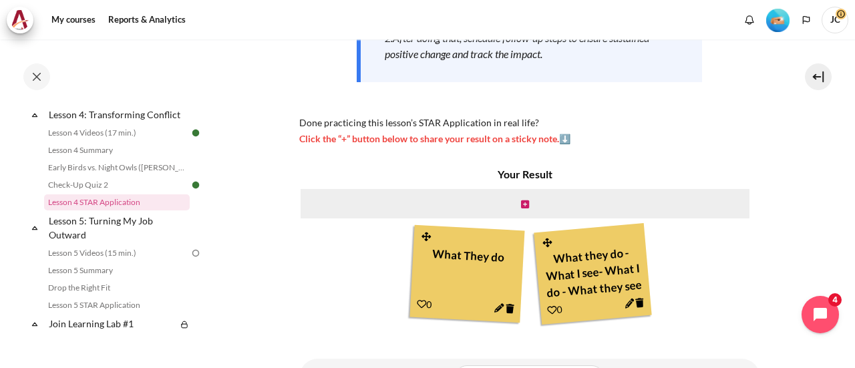
scroll to position [367, 0]
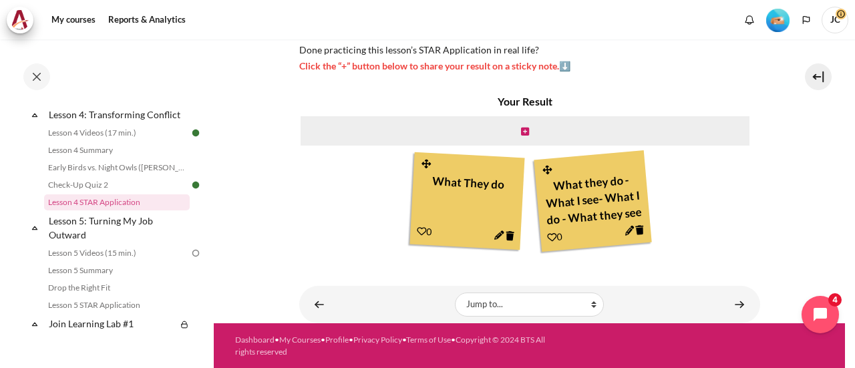
click at [506, 237] on icon "Content" at bounding box center [510, 236] width 9 height 10
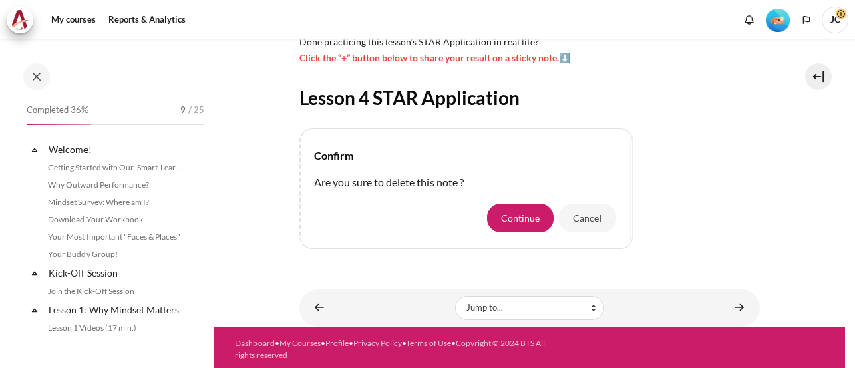
scroll to position [496, 0]
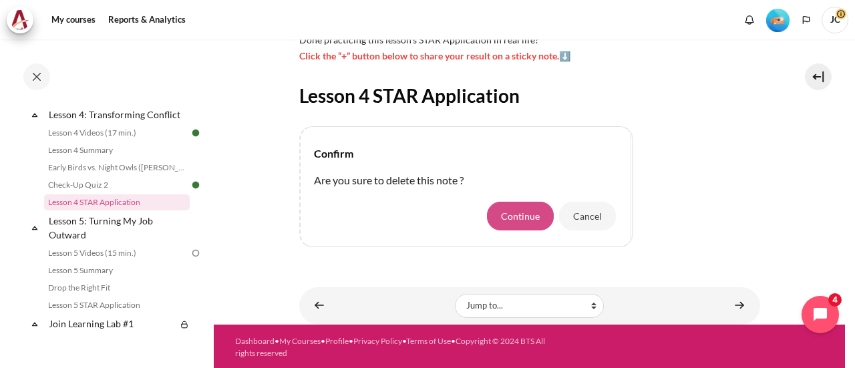
click at [514, 225] on button "Continue" at bounding box center [520, 216] width 67 height 28
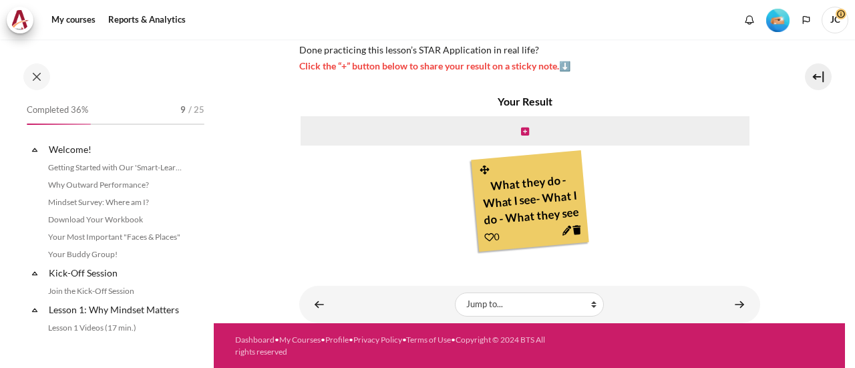
scroll to position [496, 0]
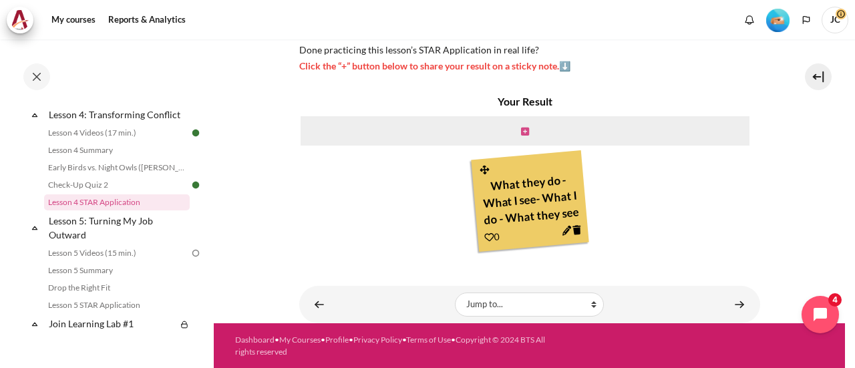
click at [521, 134] on icon "Content" at bounding box center [525, 131] width 8 height 9
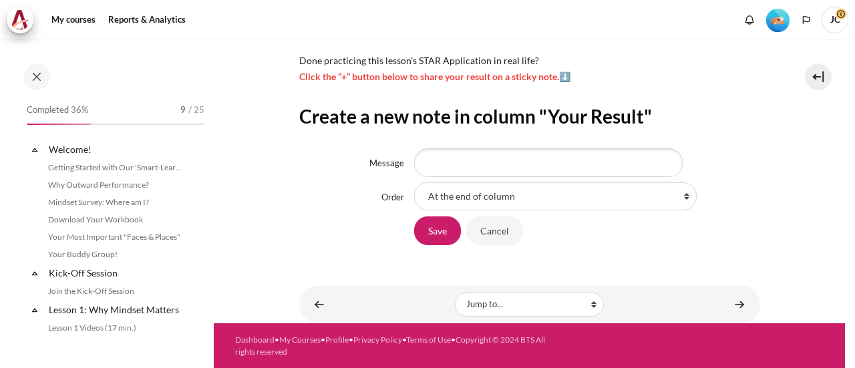
scroll to position [496, 0]
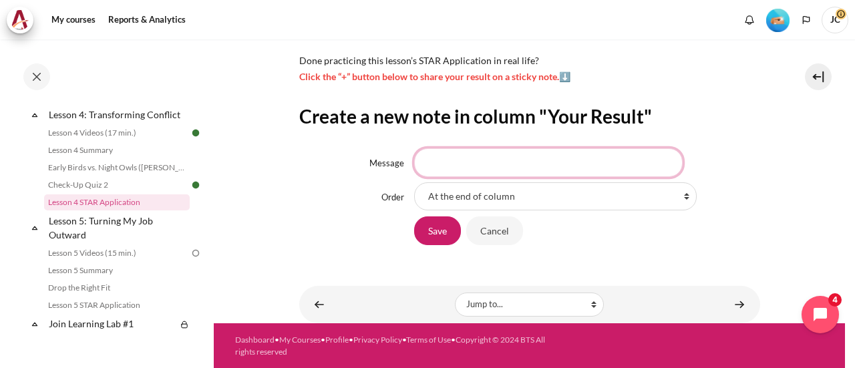
click at [466, 164] on input "Message" at bounding box center [548, 162] width 268 height 28
type input "解決問題不是透過改變行為開始，是將他人視為人"
click at [414, 216] on input "Save" at bounding box center [437, 230] width 47 height 28
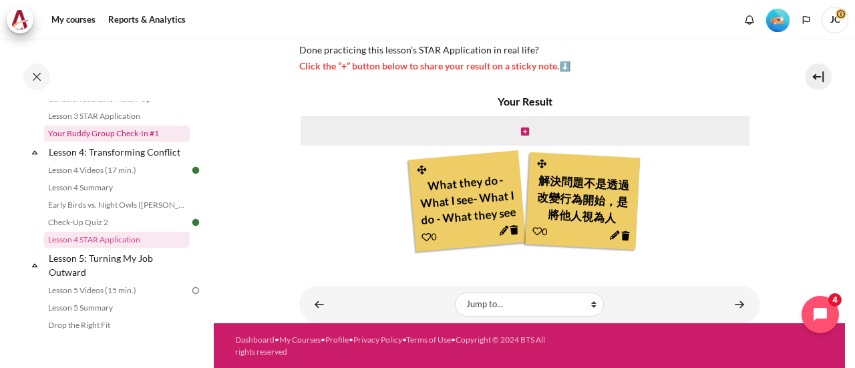
scroll to position [429, 0]
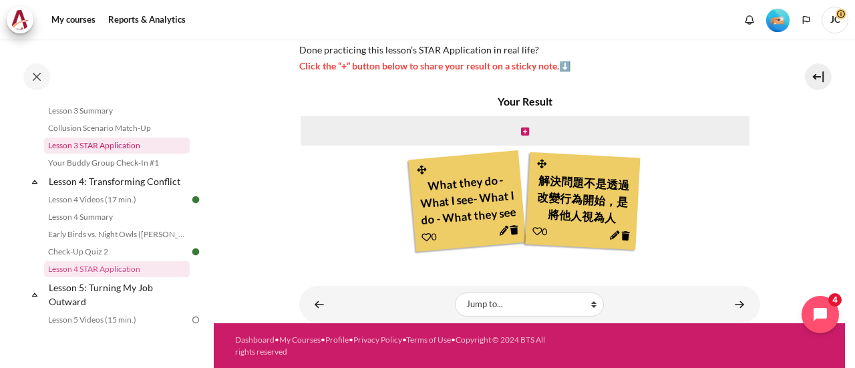
click at [93, 154] on link "Lesson 3 STAR Application" at bounding box center [117, 146] width 146 height 16
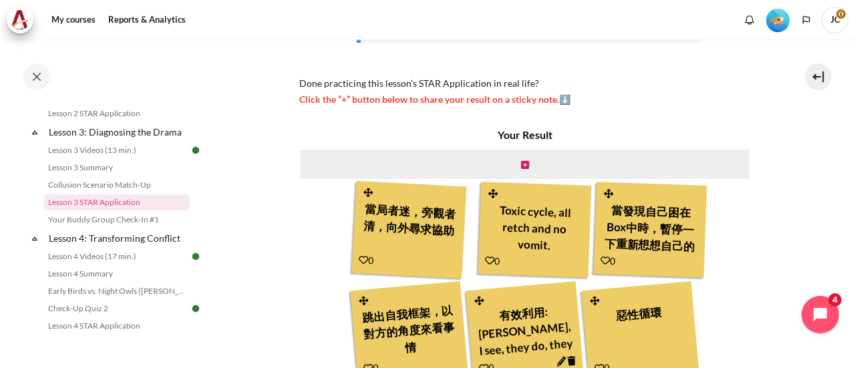
scroll to position [401, 0]
